Goal: Task Accomplishment & Management: Manage account settings

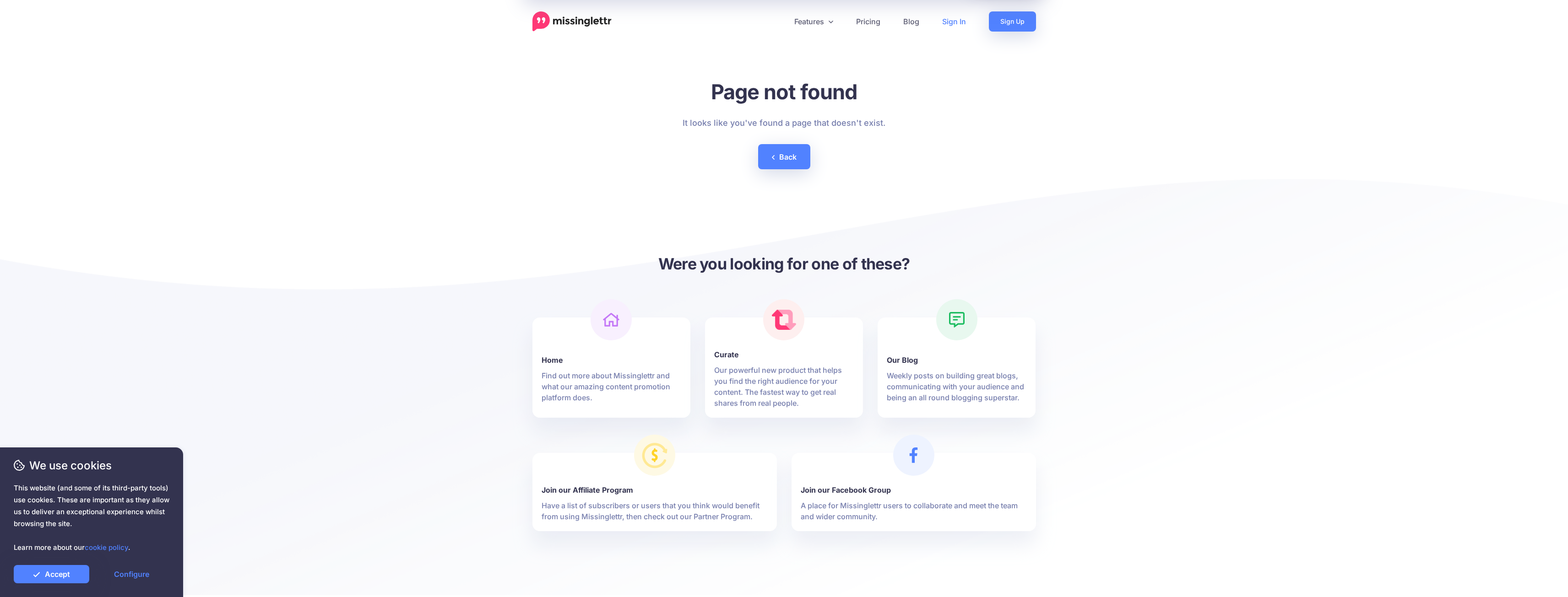
click at [948, 20] on link "Sign In" at bounding box center [954, 21] width 46 height 20
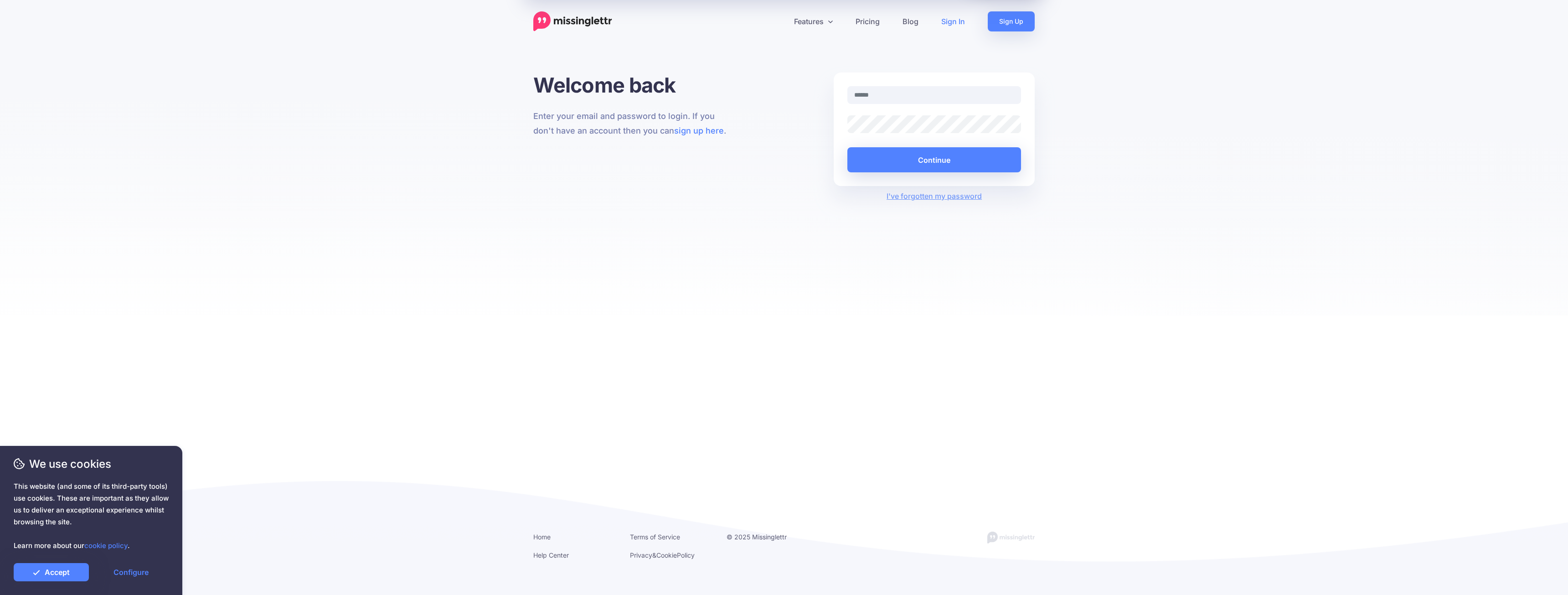
click at [0, 594] on nordpass-portal at bounding box center [0, 595] width 0 height 0
type input "**********"
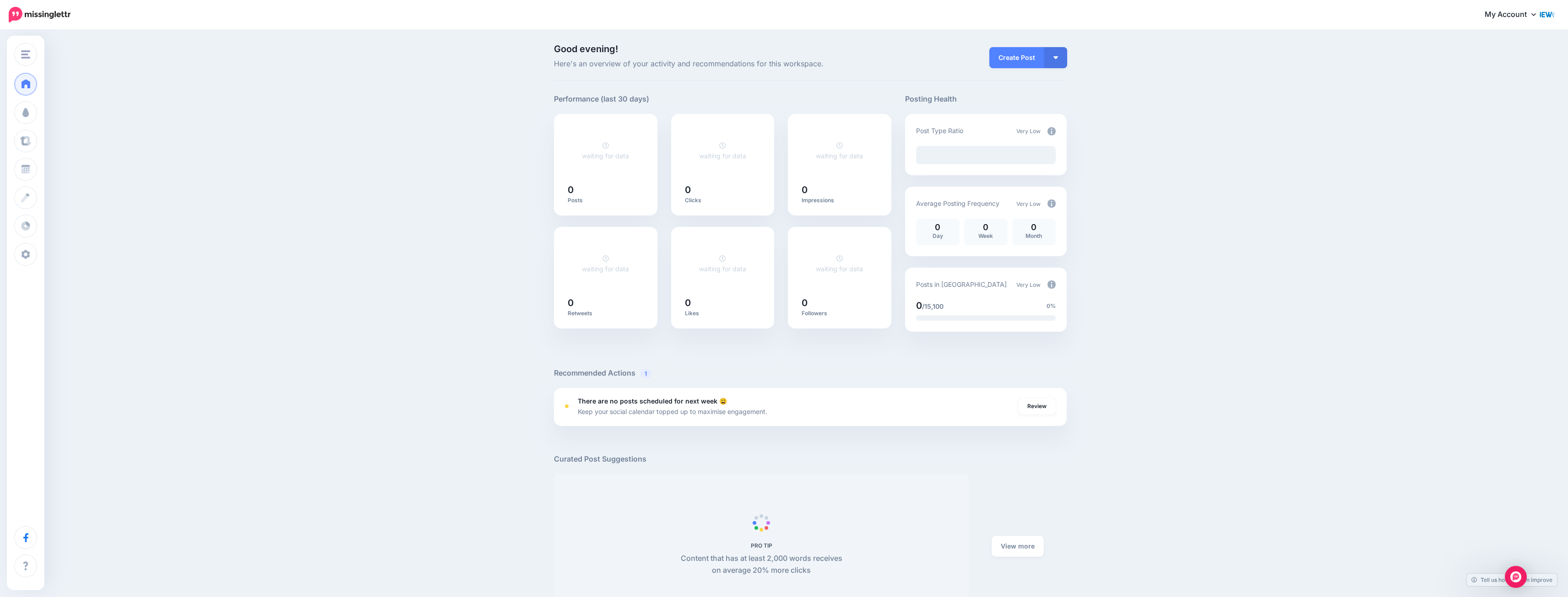
click at [1523, 15] on link "My Account" at bounding box center [1515, 15] width 79 height 23
click at [1504, 62] on link "My Account" at bounding box center [1505, 60] width 91 height 18
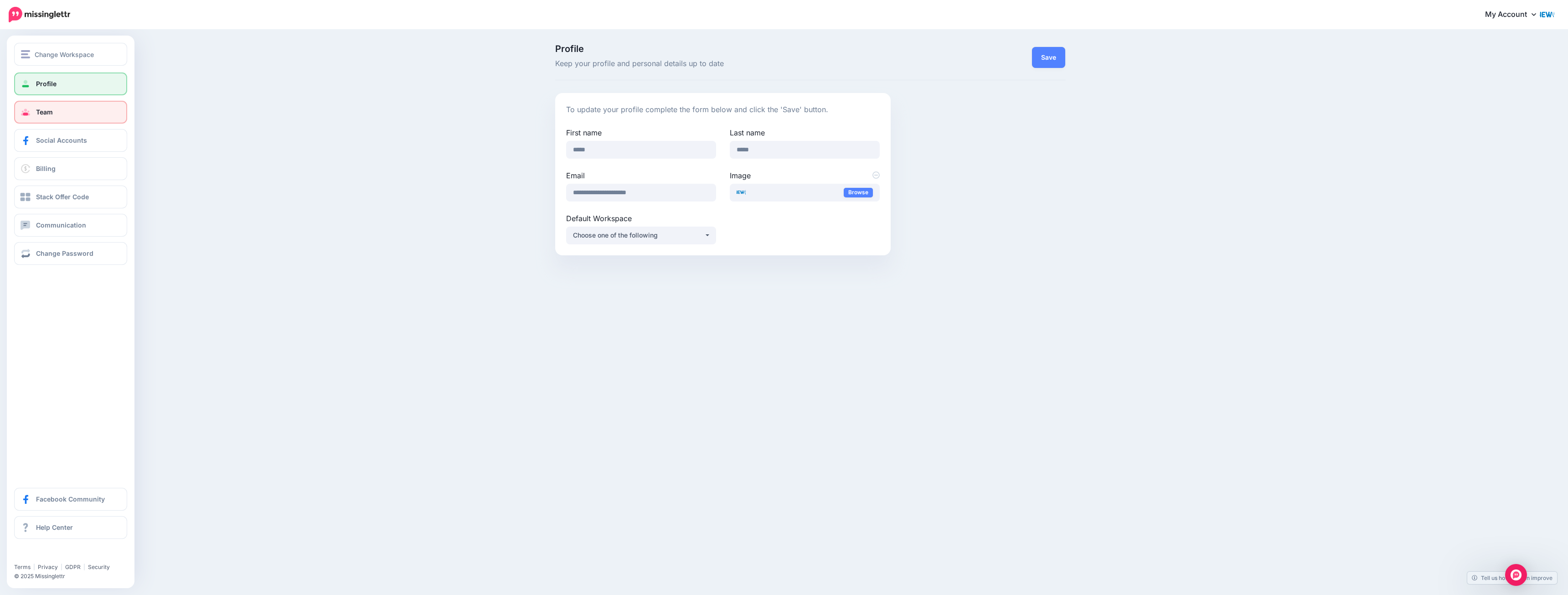
click at [61, 113] on link "Team" at bounding box center [71, 111] width 113 height 23
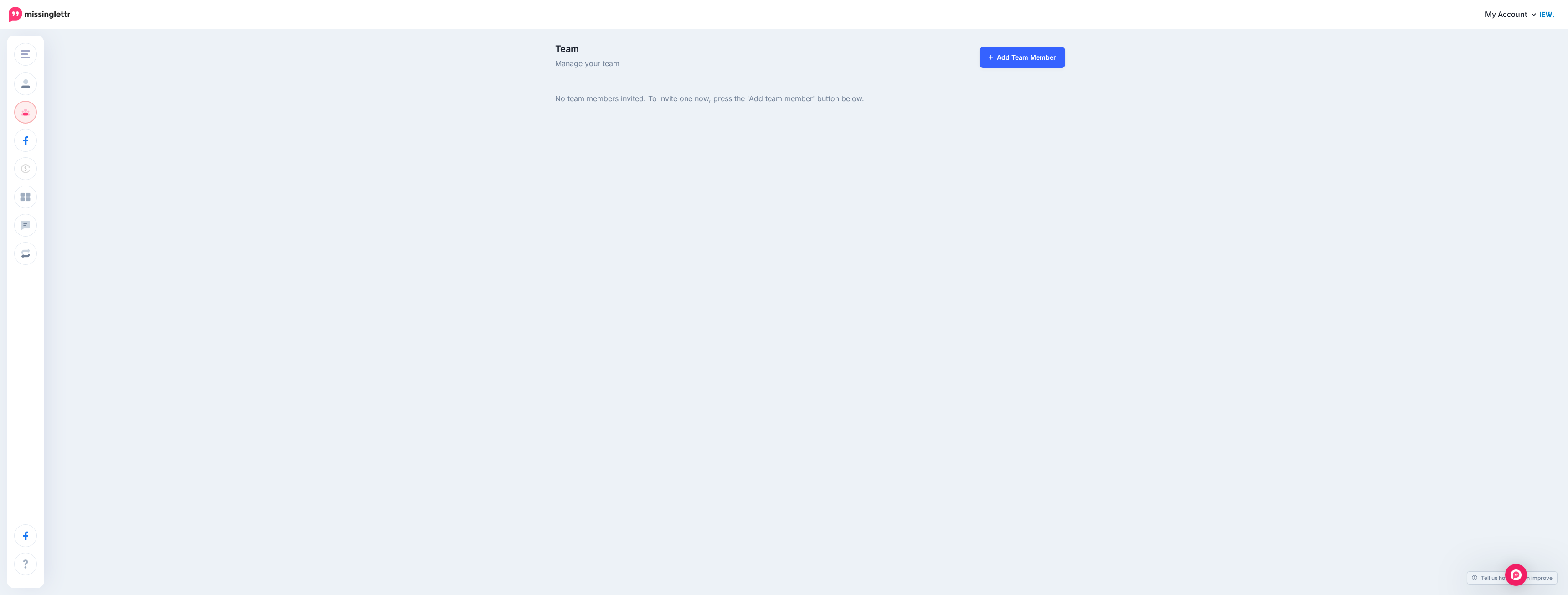
click at [1032, 64] on link "Add Team Member" at bounding box center [1023, 57] width 86 height 21
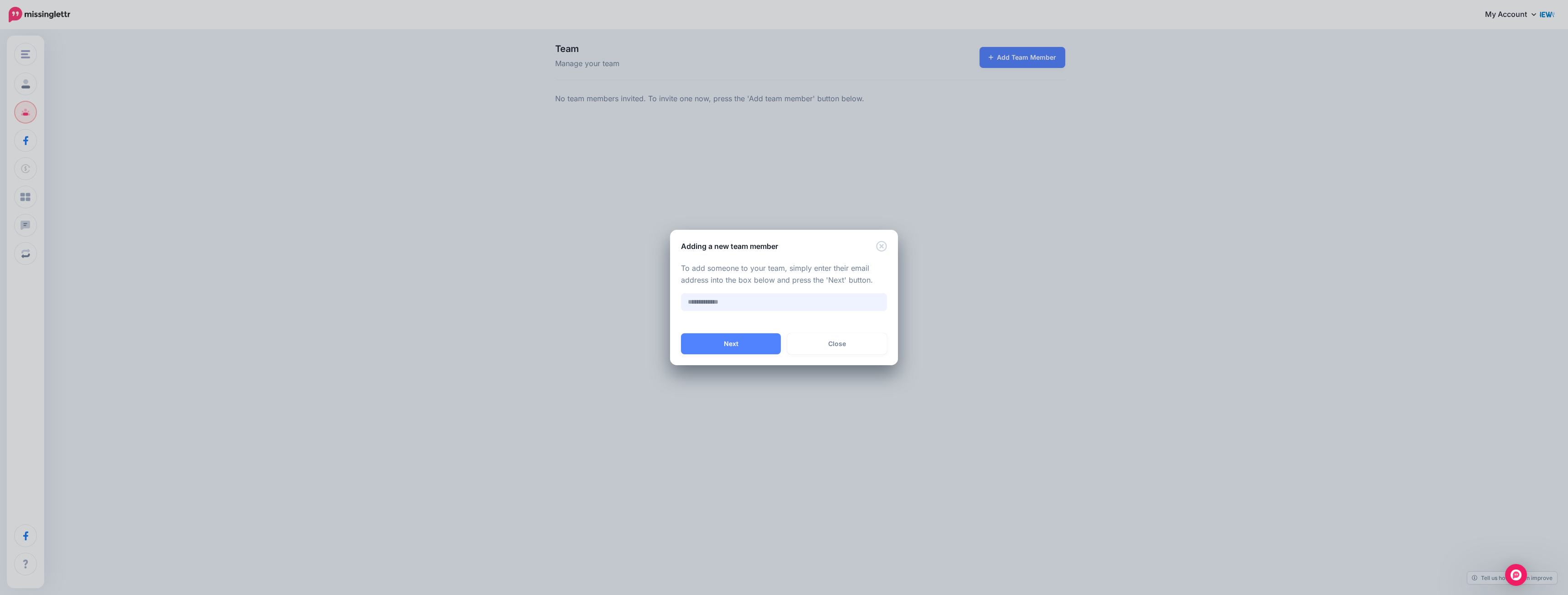
click at [729, 304] on input "text" at bounding box center [784, 302] width 206 height 18
click at [725, 365] on nordpass-autofill-portal at bounding box center [784, 365] width 228 height 0
type input "**********"
click at [736, 339] on button "Next" at bounding box center [731, 343] width 100 height 21
click at [783, 342] on button "Close" at bounding box center [785, 342] width 204 height 21
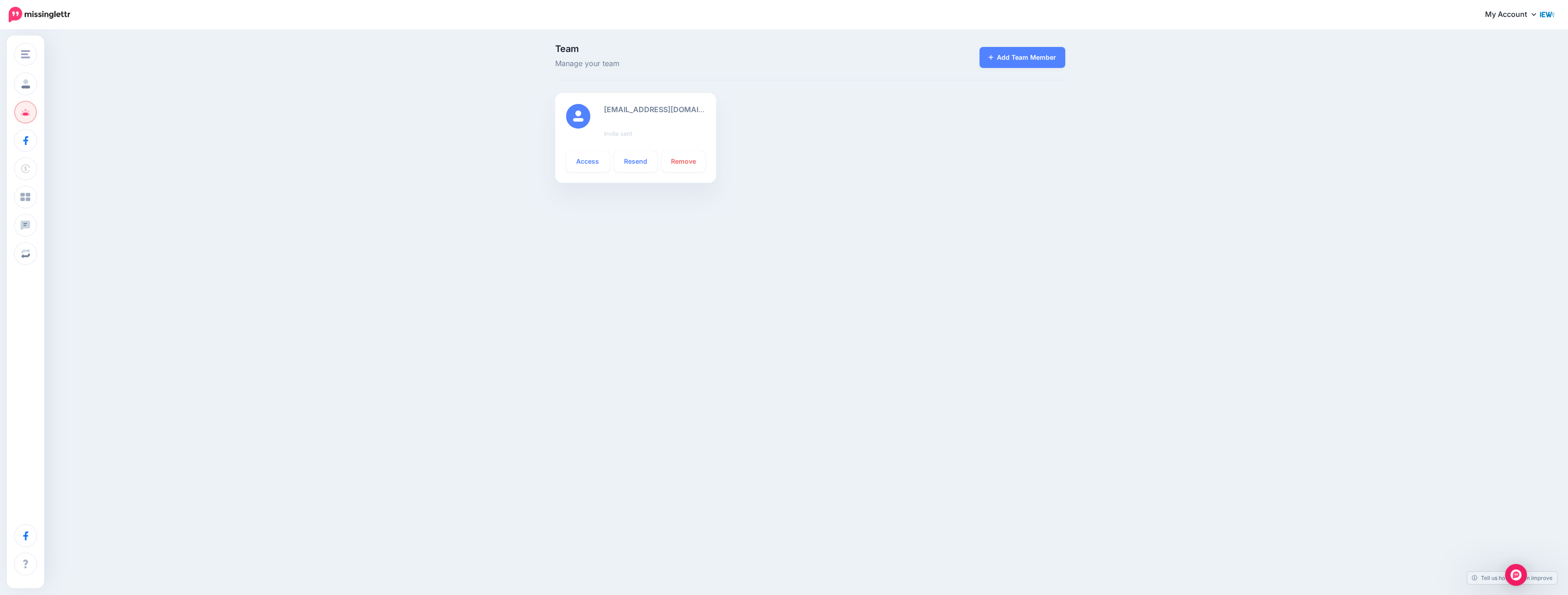
click at [51, 15] on img at bounding box center [39, 14] width 61 height 15
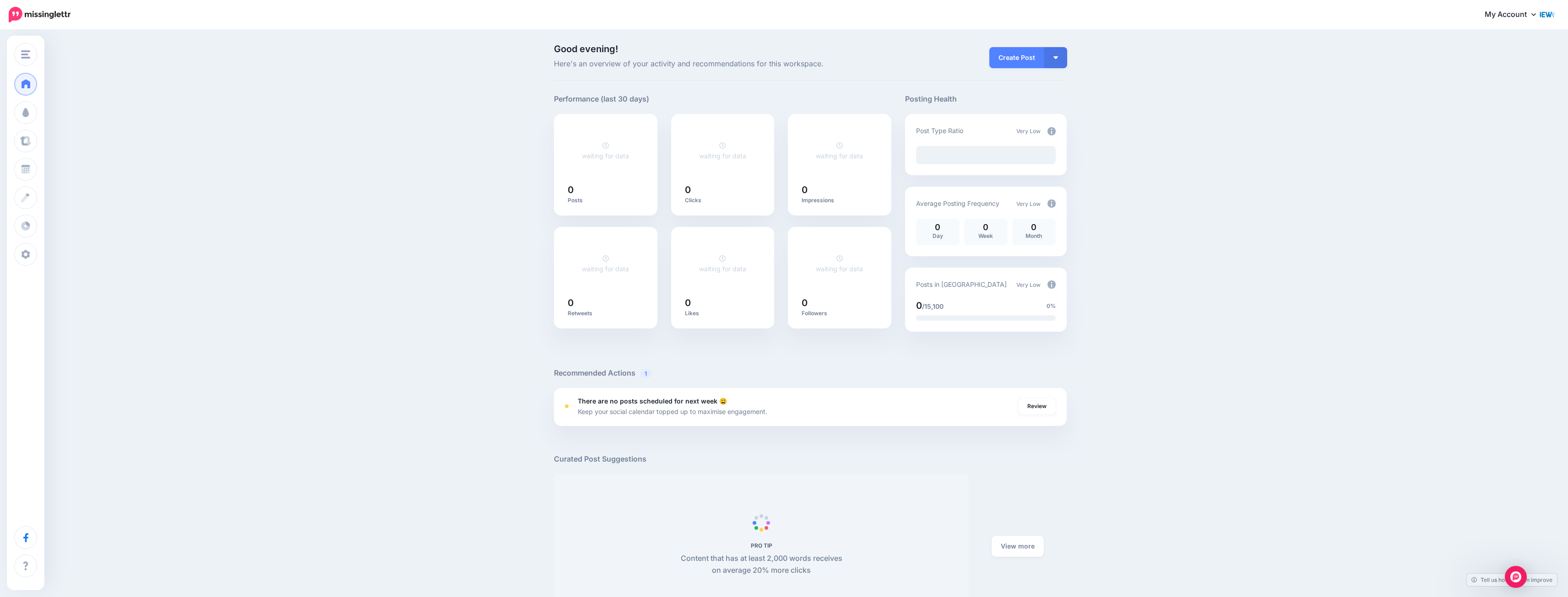
click at [303, 131] on div "Good evening! Here's an overview of your activity and recommendations for this …" at bounding box center [784, 364] width 1568 height 668
